Goal: Task Accomplishment & Management: Manage account settings

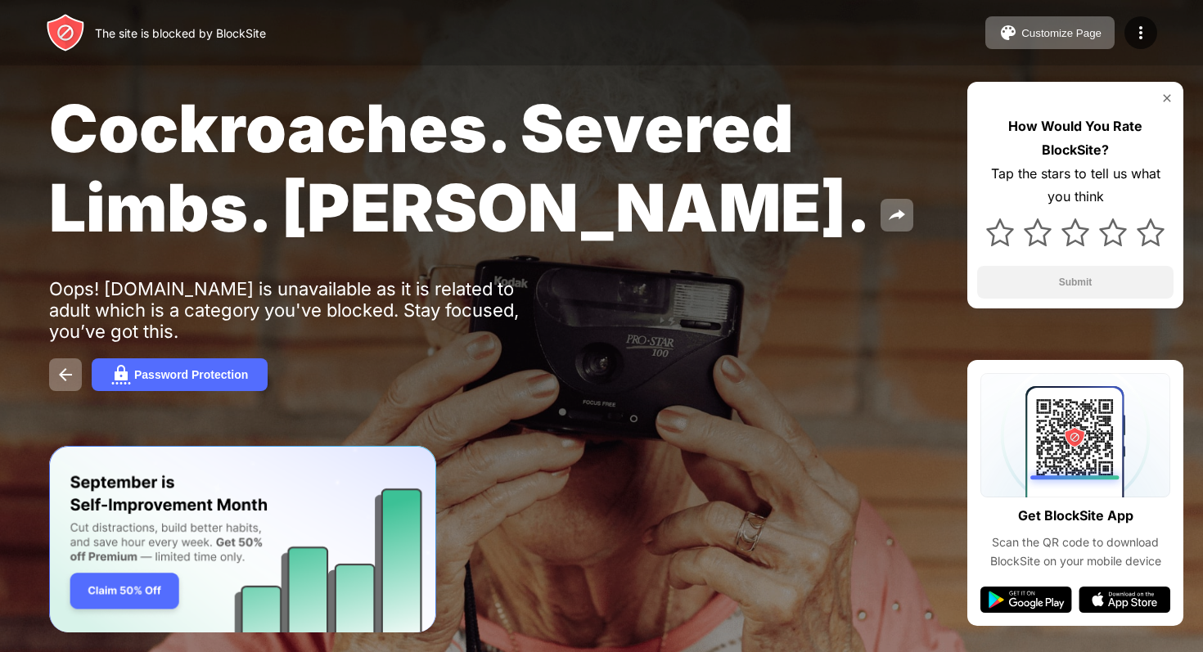
click at [1156, 19] on div "Customize Page Edit Block List Redirect Customize Block Page Upgrade Password P…" at bounding box center [1071, 32] width 172 height 33
click at [1151, 20] on div at bounding box center [1141, 32] width 33 height 33
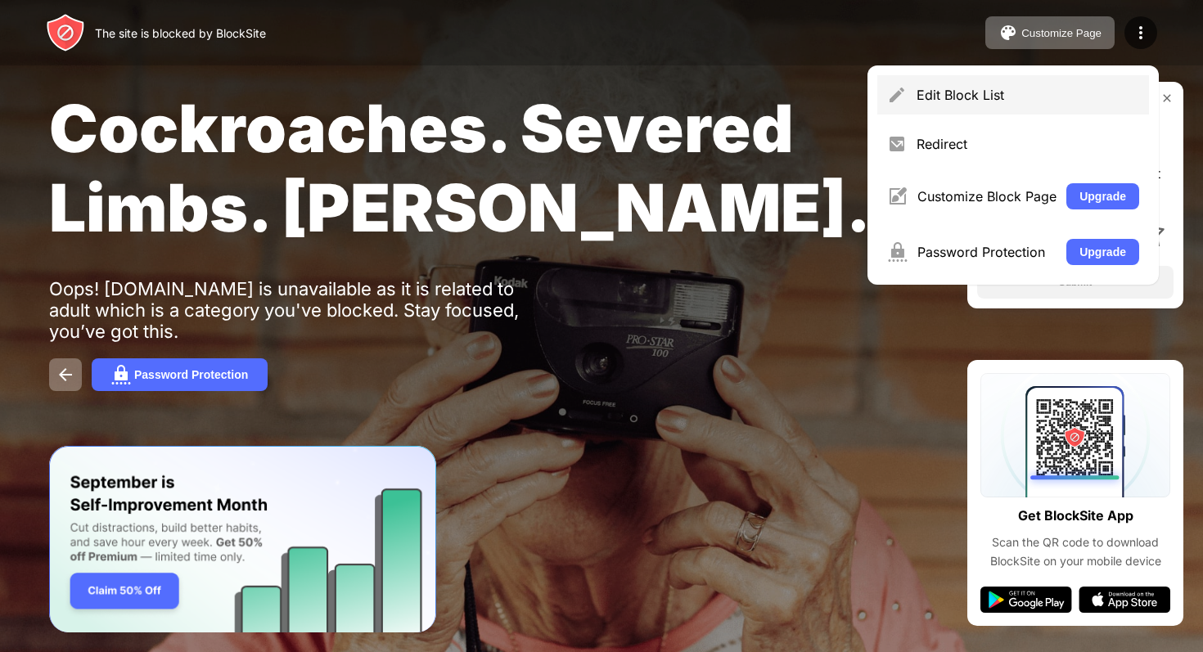
click at [989, 110] on div "Edit Block List" at bounding box center [1013, 94] width 272 height 39
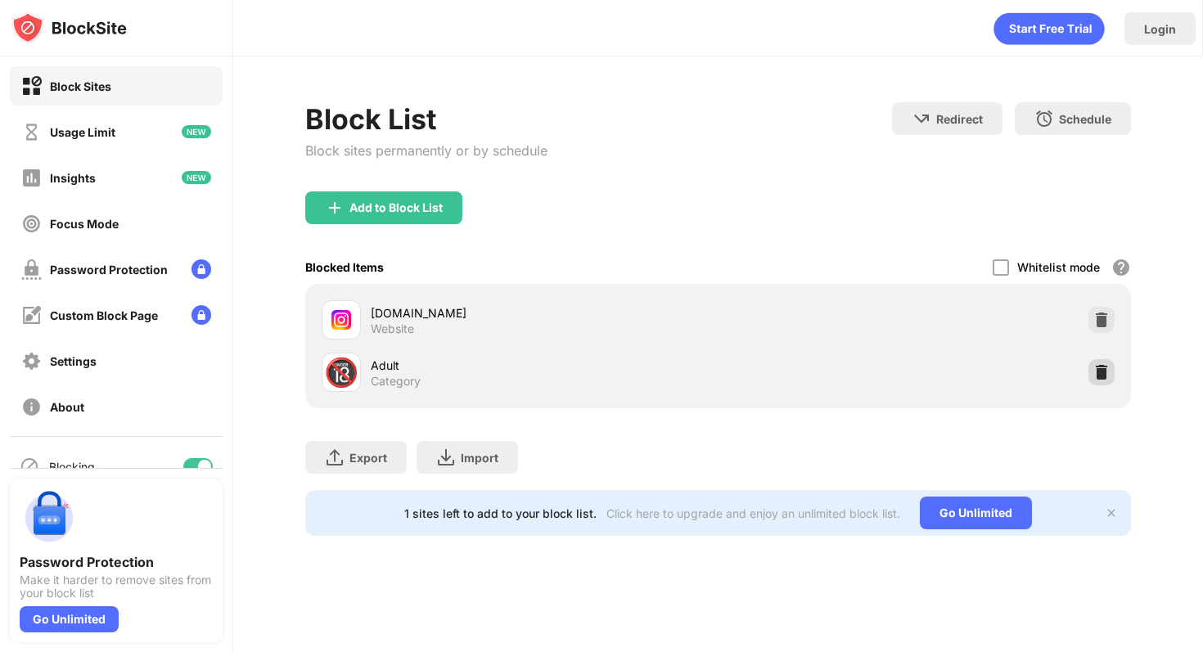
click at [1093, 364] on img at bounding box center [1101, 372] width 16 height 16
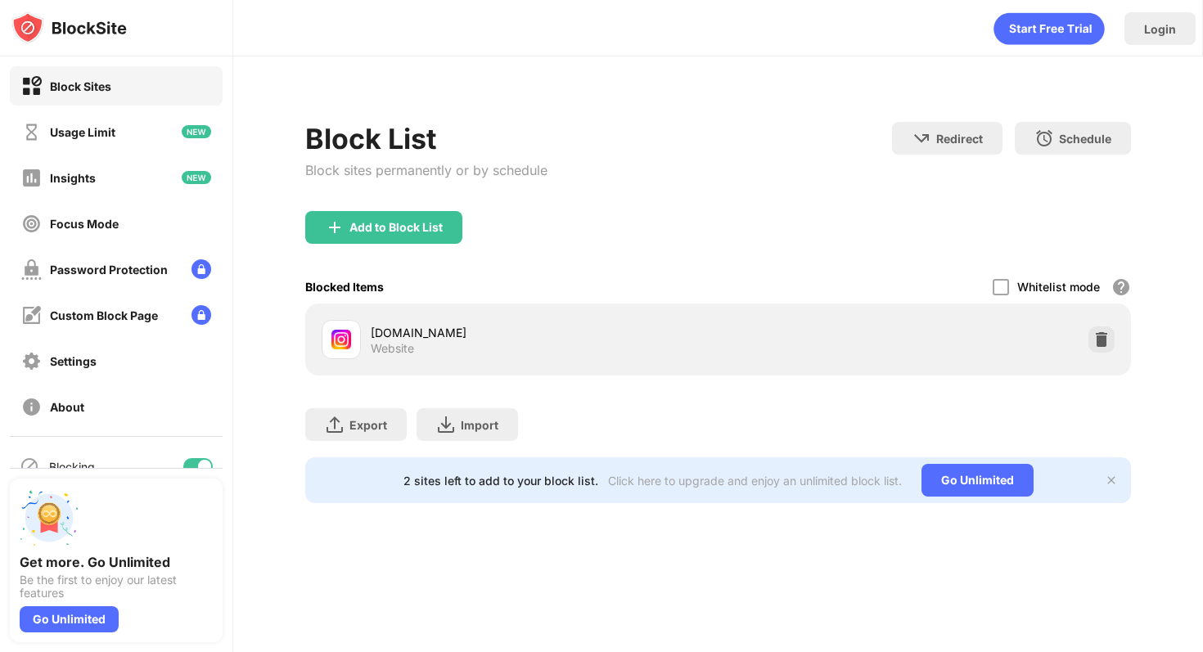
click at [349, 208] on div "Block List Block sites permanently or by schedule" at bounding box center [426, 166] width 242 height 89
click at [363, 231] on div "Add to Block List" at bounding box center [395, 227] width 93 height 13
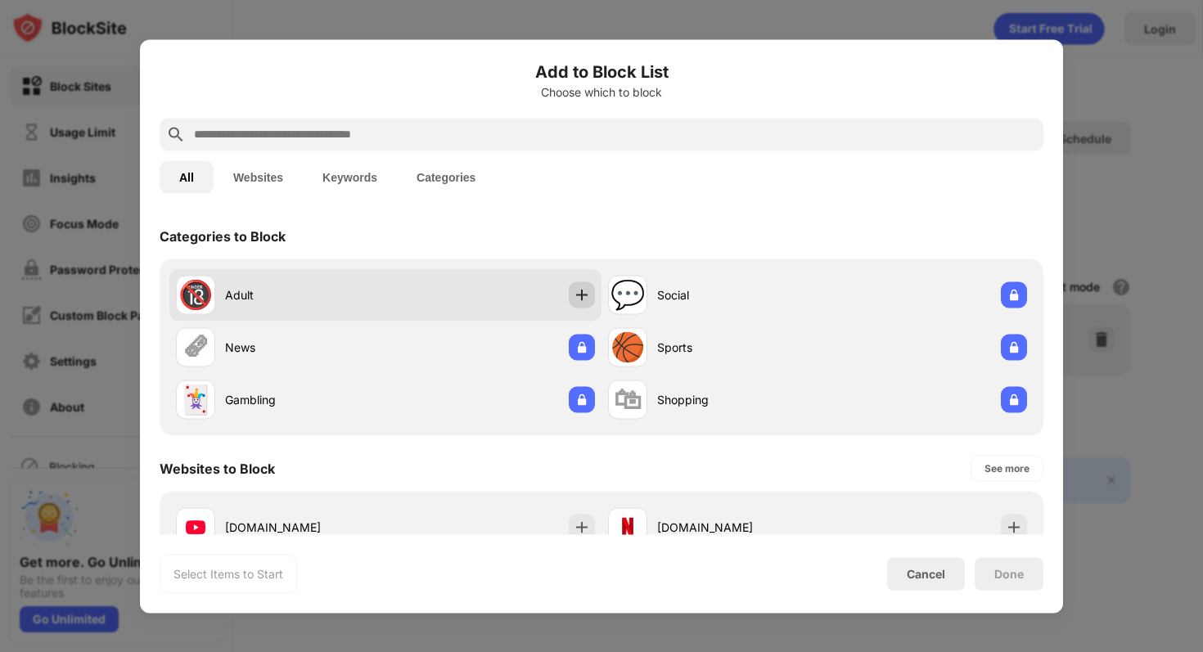
click at [590, 293] on div at bounding box center [582, 295] width 26 height 26
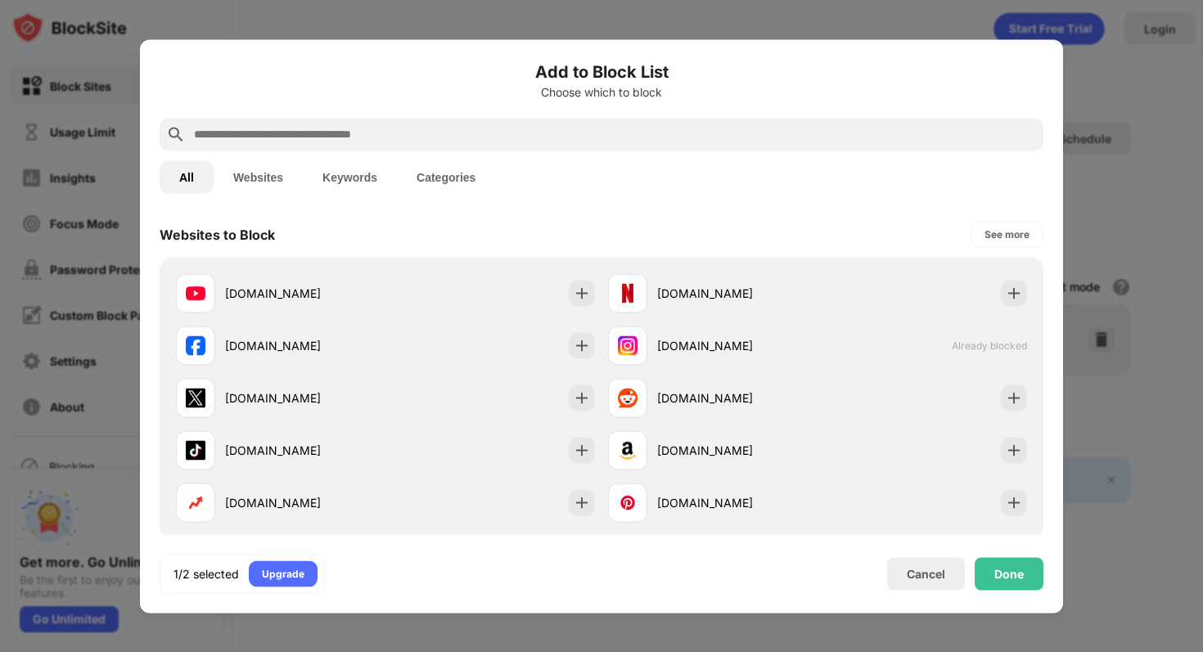
scroll to position [236, 0]
click at [997, 580] on div "Done" at bounding box center [1009, 573] width 69 height 33
